Goal: Transaction & Acquisition: Purchase product/service

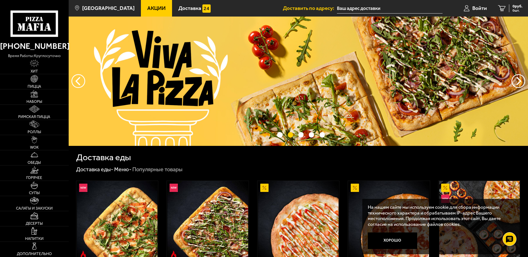
click at [355, 9] on input "text" at bounding box center [390, 8] width 106 height 10
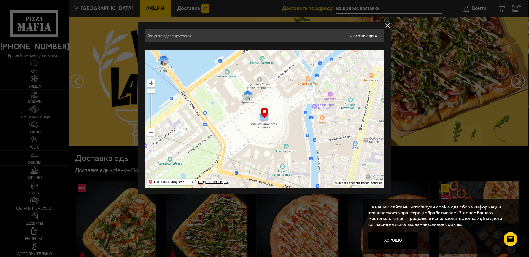
click at [290, 40] on input "text" at bounding box center [244, 36] width 199 height 14
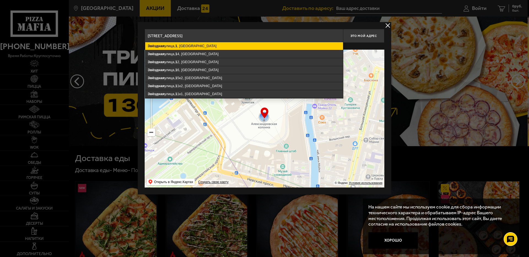
click at [172, 47] on ymaps "[STREET_ADDRESS]" at bounding box center [244, 46] width 198 height 8
type input "[STREET_ADDRESS]"
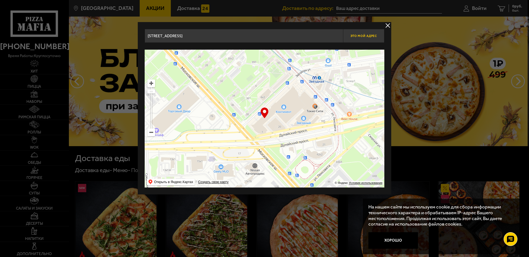
click at [364, 38] on span "Это мой адрес" at bounding box center [364, 36] width 26 height 4
type input "[STREET_ADDRESS]"
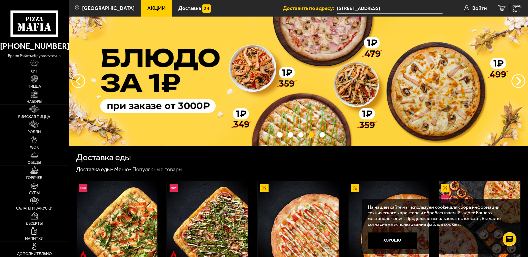
click at [41, 81] on link "Пицца" at bounding box center [34, 81] width 69 height 15
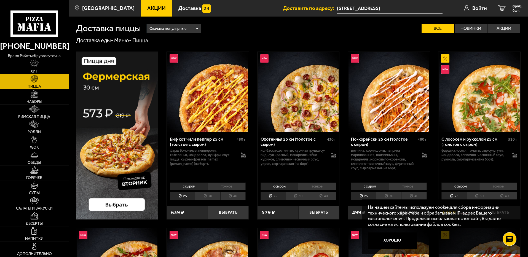
click at [33, 115] on span "Римская пицца" at bounding box center [34, 117] width 32 height 4
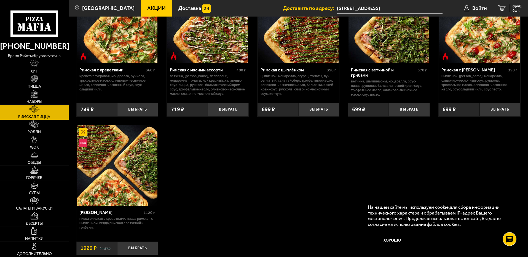
scroll to position [83, 0]
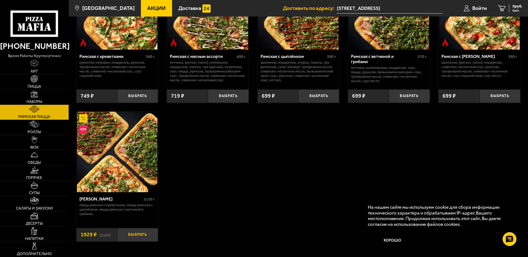
click at [138, 235] on button "Выбрать" at bounding box center [137, 235] width 41 height 14
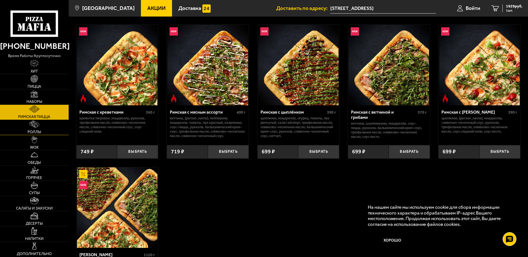
scroll to position [0, 0]
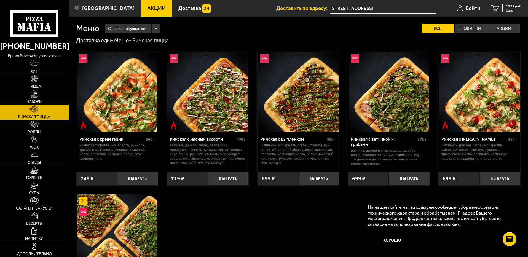
click at [35, 97] on img at bounding box center [34, 93] width 7 height 7
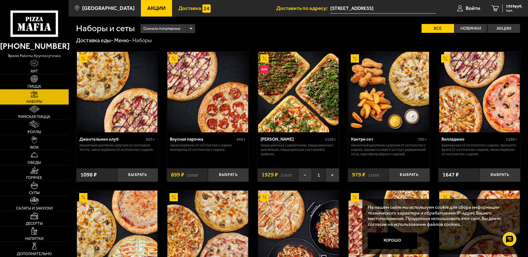
click at [186, 6] on span "Доставка" at bounding box center [189, 8] width 23 height 5
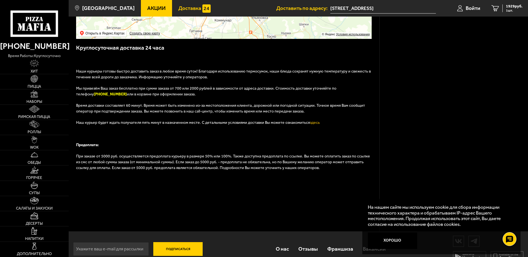
scroll to position [162, 0]
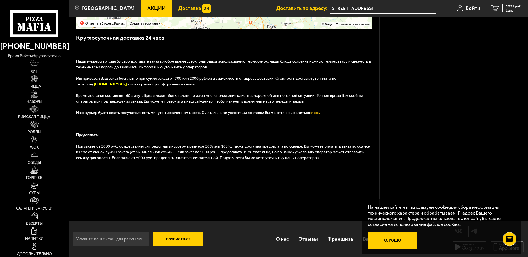
click at [399, 240] on button "Хорошо" at bounding box center [393, 240] width 50 height 17
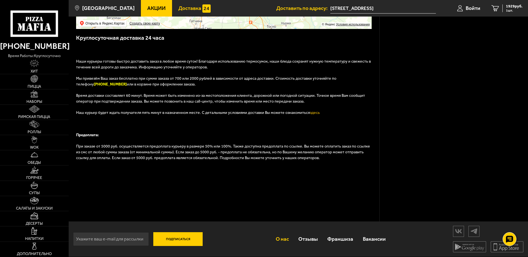
click at [286, 239] on link "О нас" at bounding box center [282, 239] width 23 height 18
